Goal: Task Accomplishment & Management: Use online tool/utility

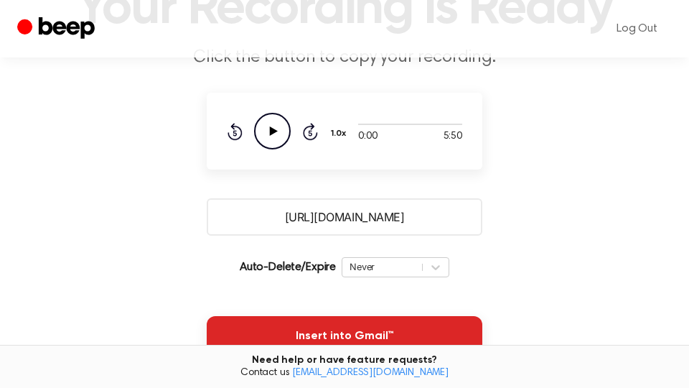
scroll to position [244, 0]
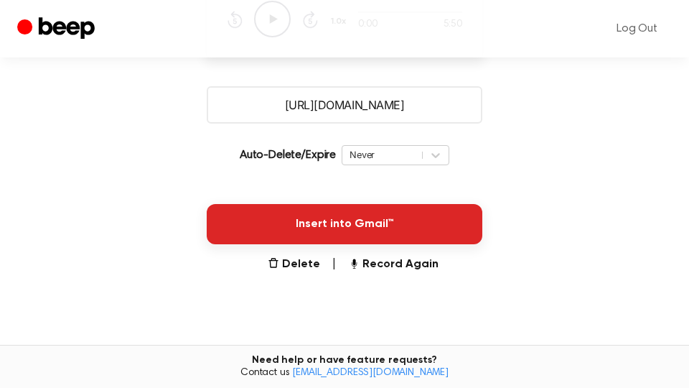
click at [429, 228] on button "Insert into Gmail™" at bounding box center [345, 224] width 276 height 40
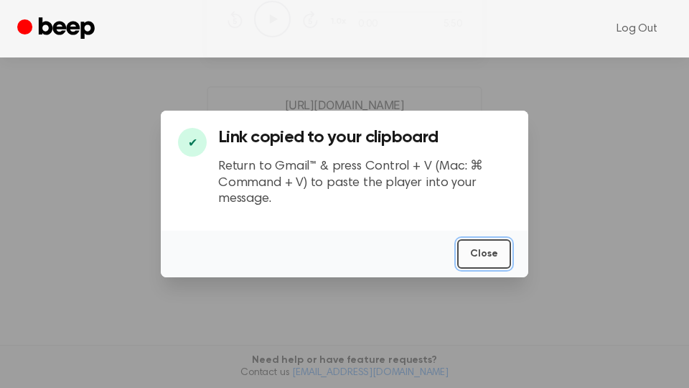
click at [502, 259] on button "Close" at bounding box center [484, 253] width 54 height 29
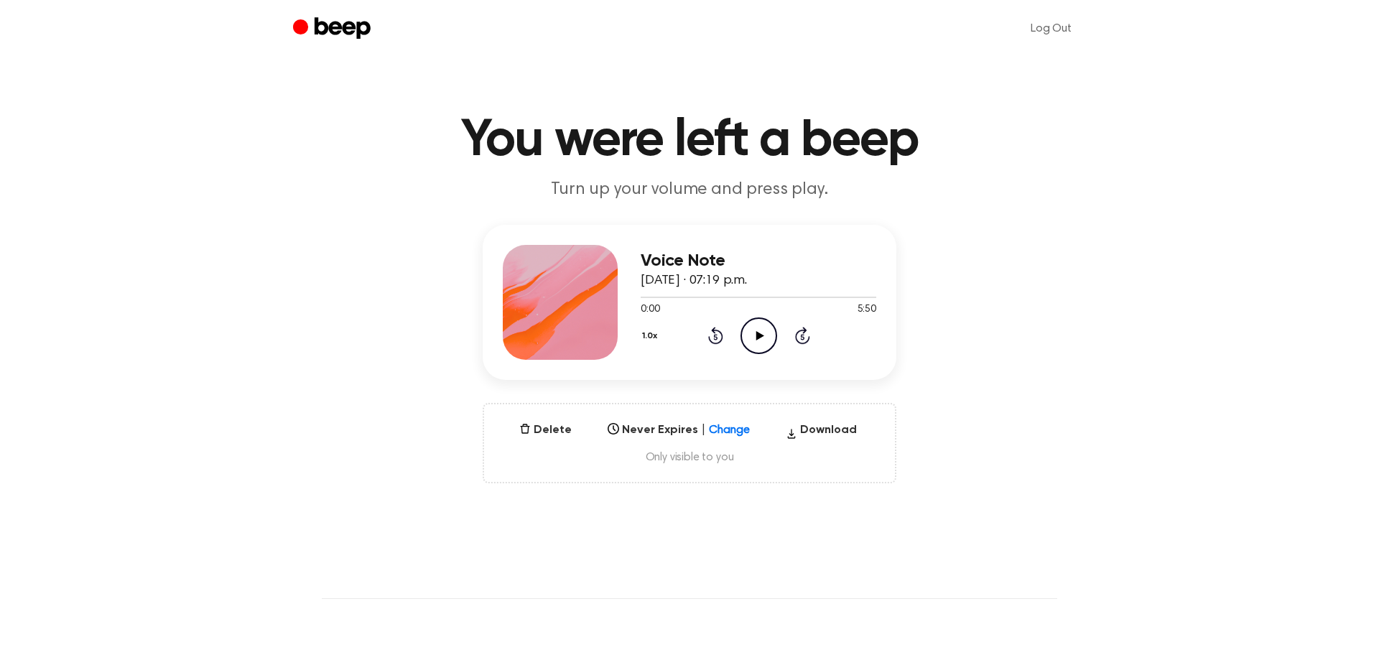
click at [754, 338] on icon "Play Audio" at bounding box center [758, 335] width 37 height 37
click at [862, 297] on div at bounding box center [759, 297] width 236 height 1
click at [797, 330] on icon "Skip 5 seconds" at bounding box center [802, 335] width 16 height 19
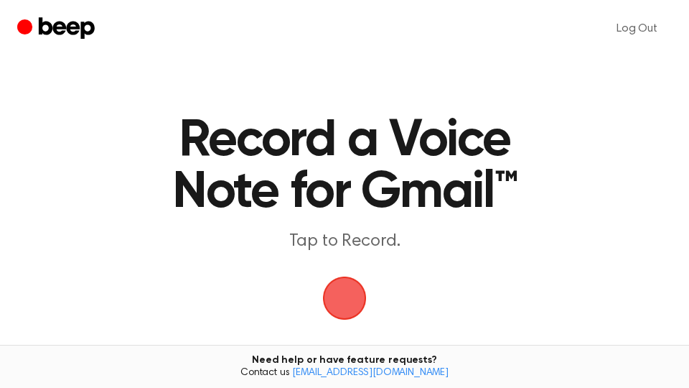
click at [346, 282] on span "button" at bounding box center [344, 298] width 59 height 59
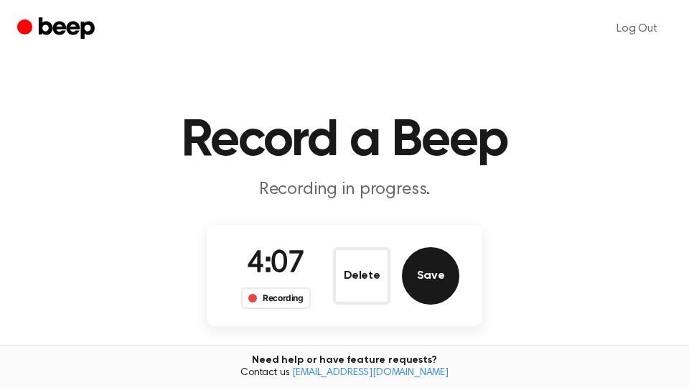
click at [435, 291] on button "Save" at bounding box center [430, 275] width 57 height 57
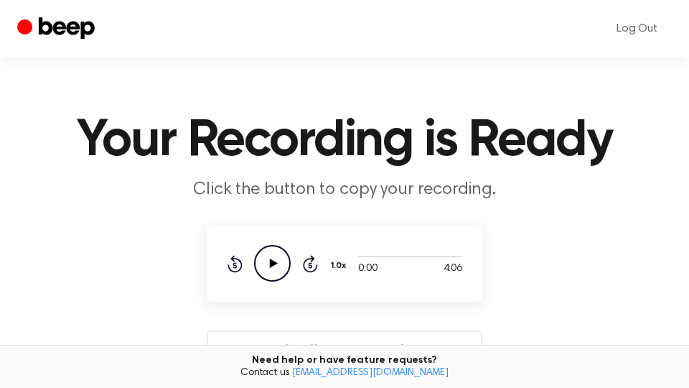
scroll to position [244, 0]
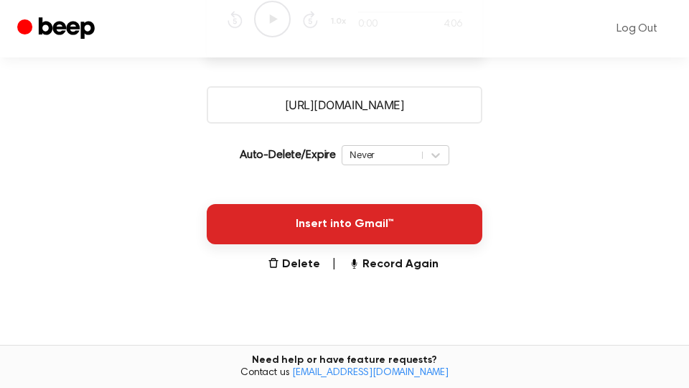
click at [457, 231] on button "Insert into Gmail™" at bounding box center [345, 224] width 276 height 40
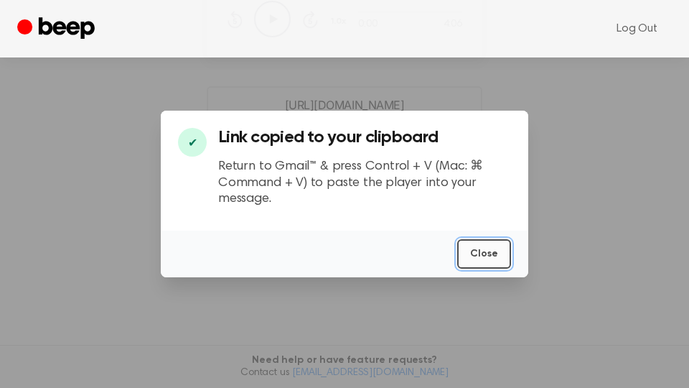
click at [496, 257] on button "Close" at bounding box center [484, 253] width 54 height 29
